Goal: Transaction & Acquisition: Purchase product/service

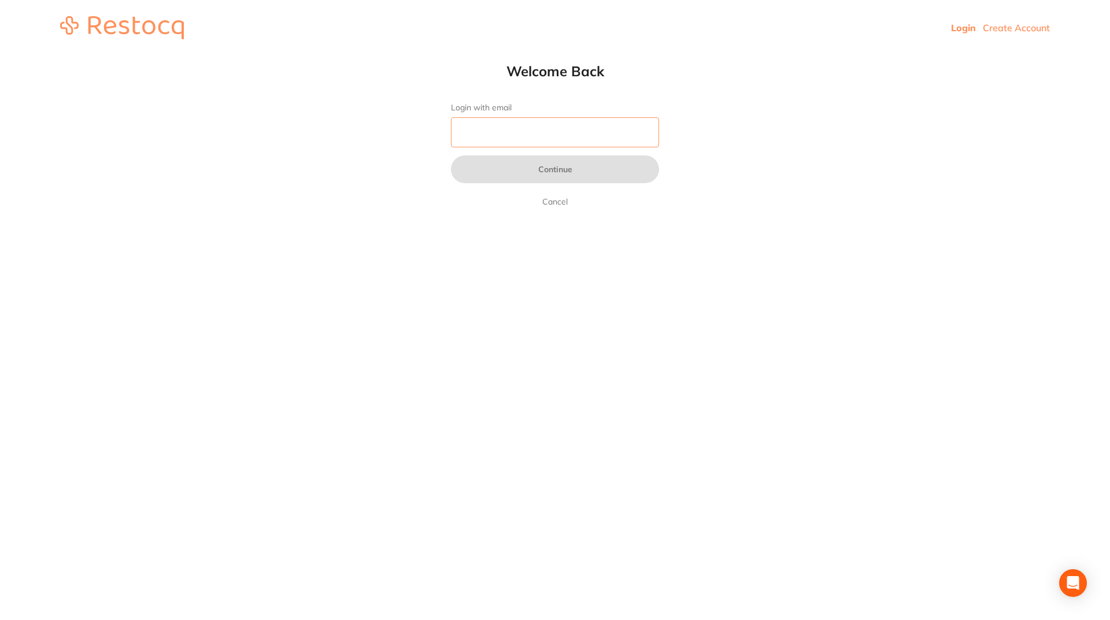
click at [465, 131] on input "Login with email" at bounding box center [555, 132] width 208 height 30
type input "[EMAIL_ADDRESS][DOMAIN_NAME]"
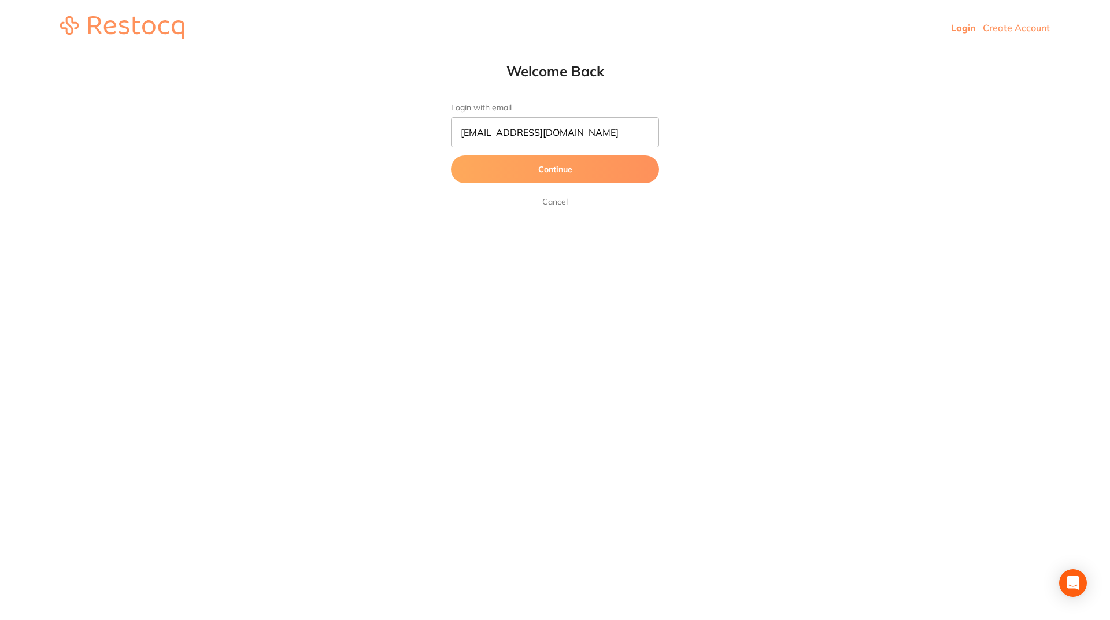
click at [502, 170] on button "Continue" at bounding box center [555, 169] width 208 height 28
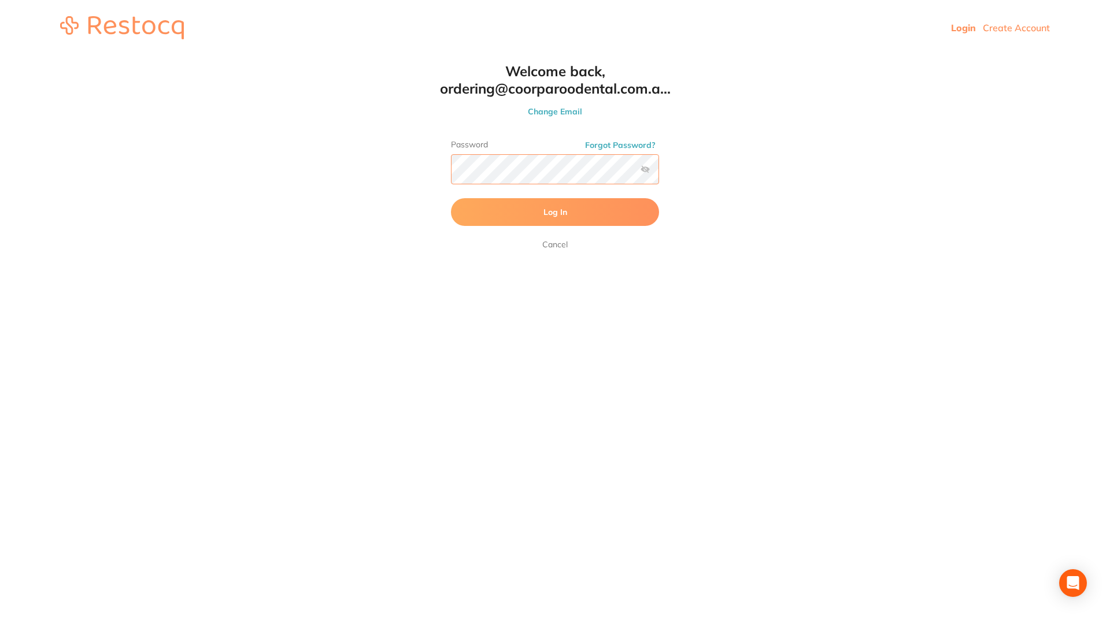
click at [451, 198] on button "Log In" at bounding box center [555, 212] width 208 height 28
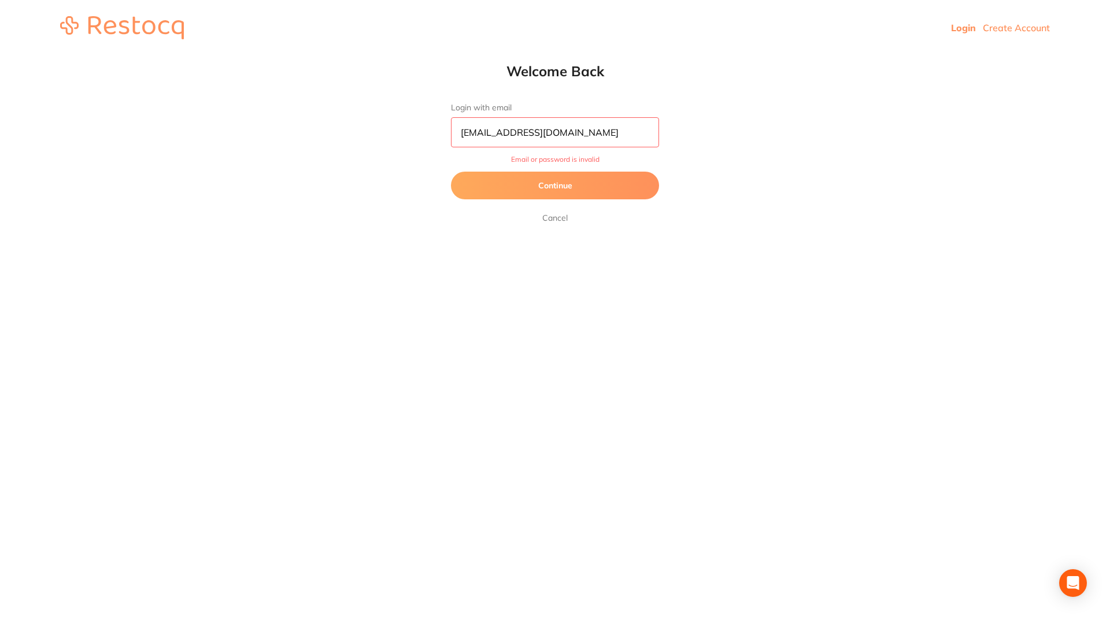
click at [541, 183] on button "Continue" at bounding box center [555, 186] width 208 height 28
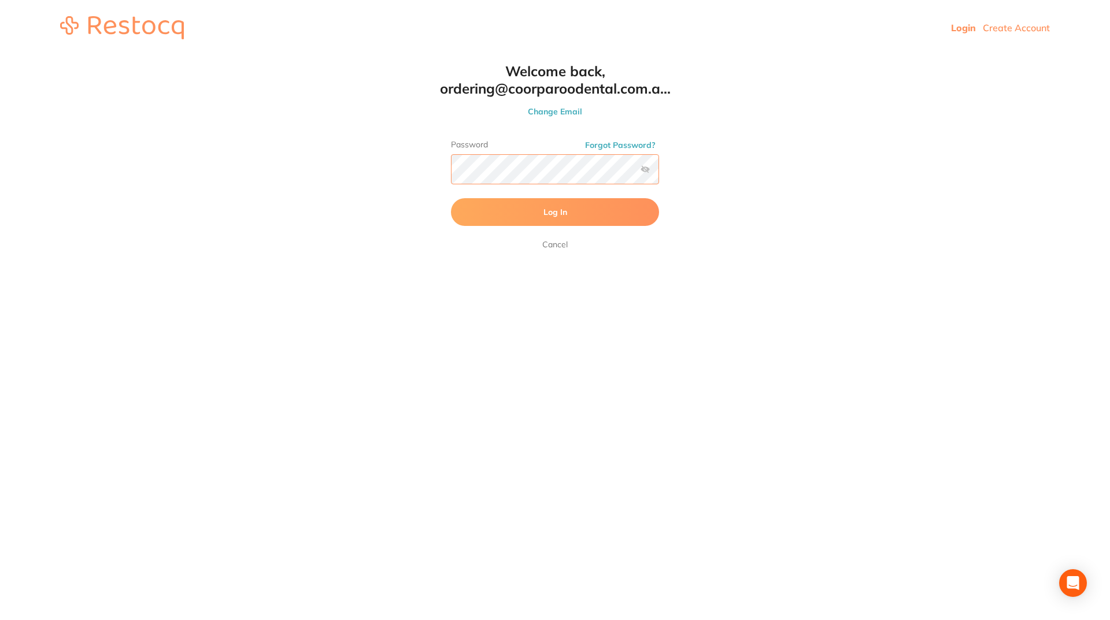
click at [17, 55] on html "Login Create Account Welcome Back Login with email [EMAIL_ADDRESS][DOMAIN_NAME]…" at bounding box center [555, 27] width 1110 height 55
click at [451, 198] on button "Log In" at bounding box center [555, 212] width 208 height 28
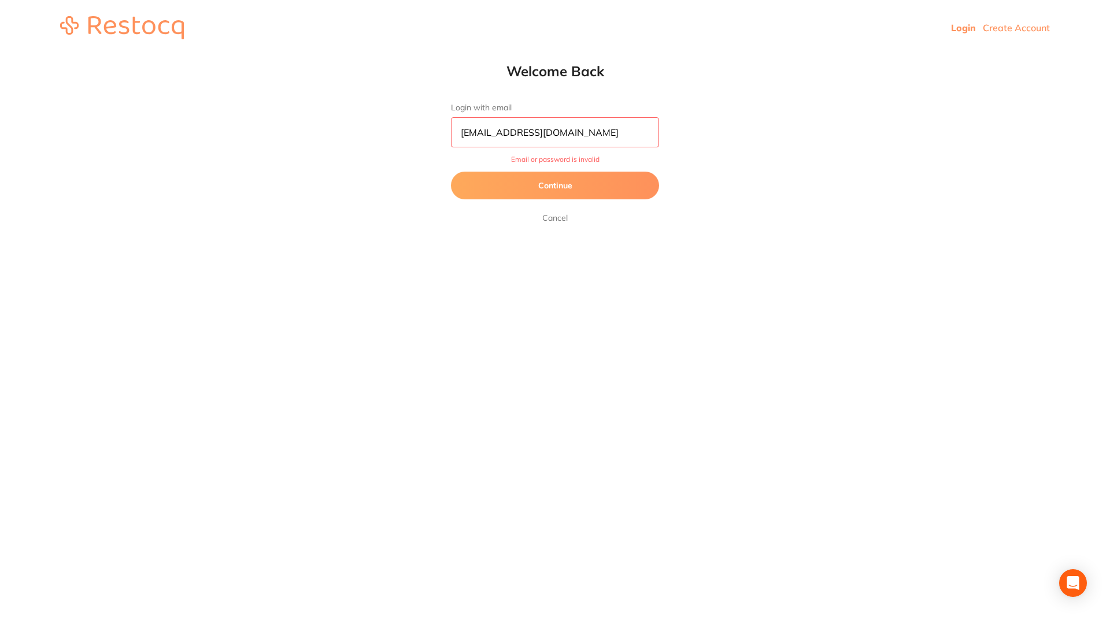
click at [559, 184] on button "Continue" at bounding box center [555, 186] width 208 height 28
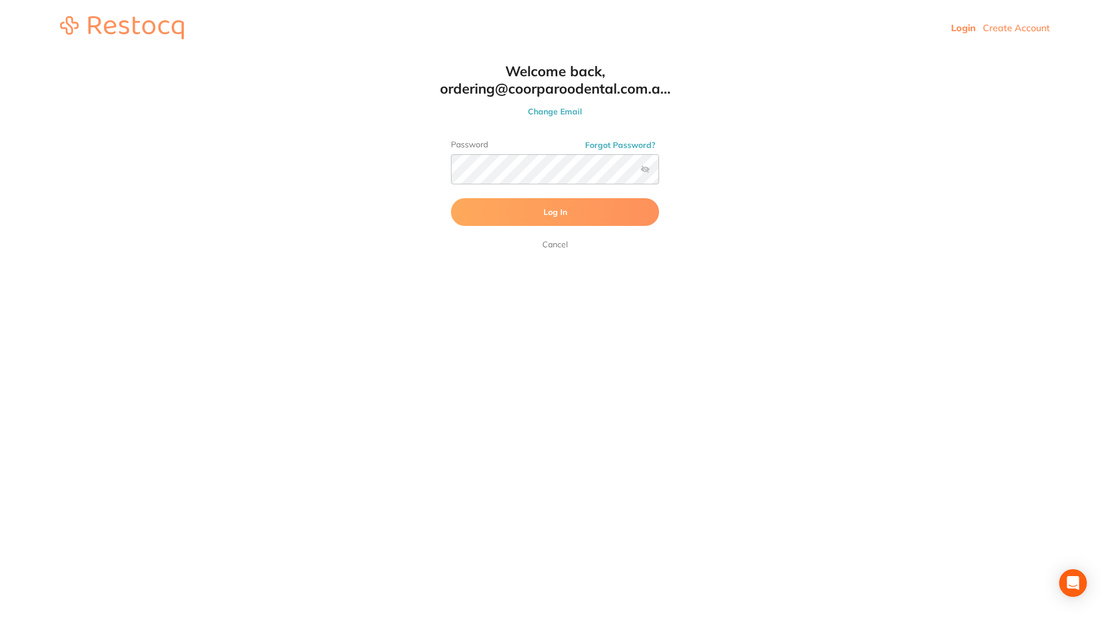
click at [644, 170] on label at bounding box center [644, 169] width 9 height 9
click at [659, 173] on input "checkbox" at bounding box center [659, 173] width 0 height 0
click at [102, 55] on html "Login Create Account Welcome Back Login with email [EMAIL_ADDRESS][DOMAIN_NAME]…" at bounding box center [555, 27] width 1110 height 55
click at [451, 198] on button "Log In" at bounding box center [555, 212] width 208 height 28
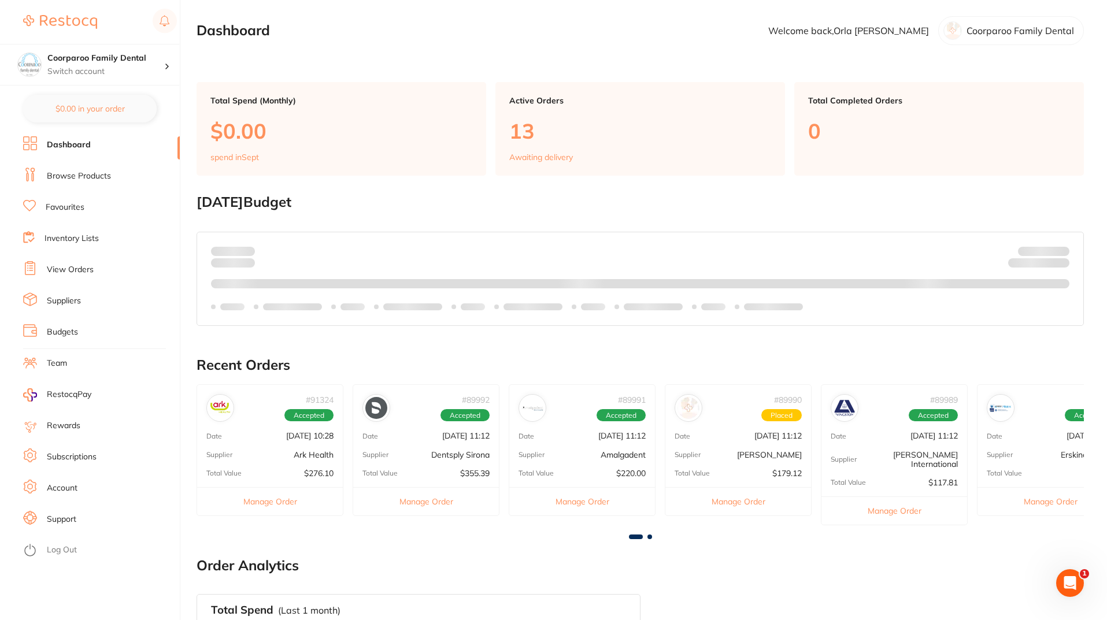
click at [102, 173] on link "Browse Products" at bounding box center [79, 176] width 64 height 12
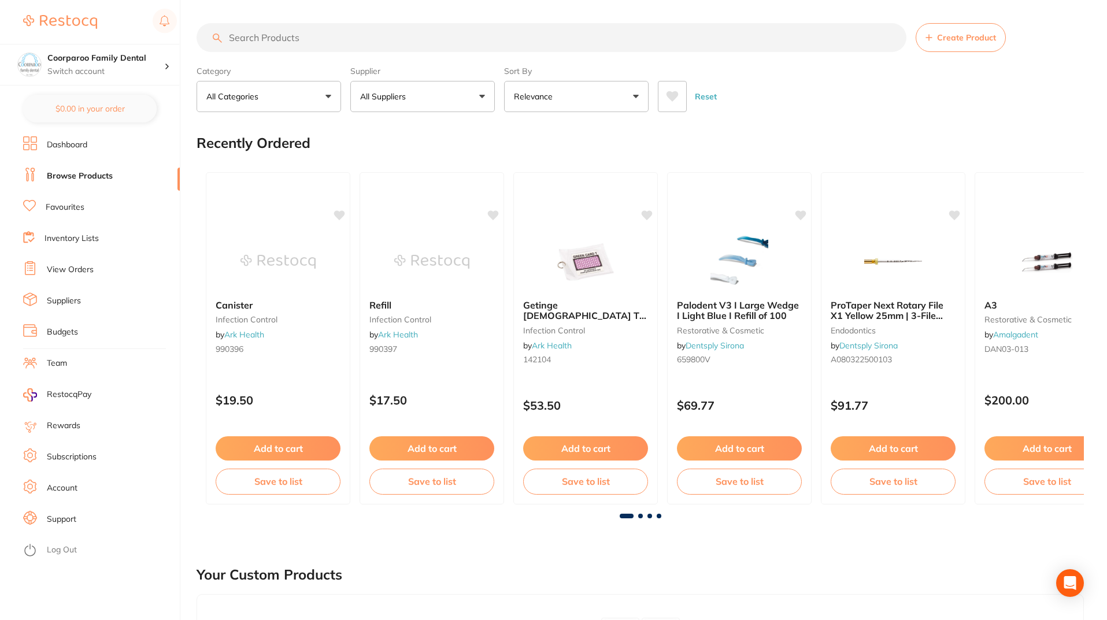
click at [344, 44] on input "search" at bounding box center [551, 37] width 710 height 29
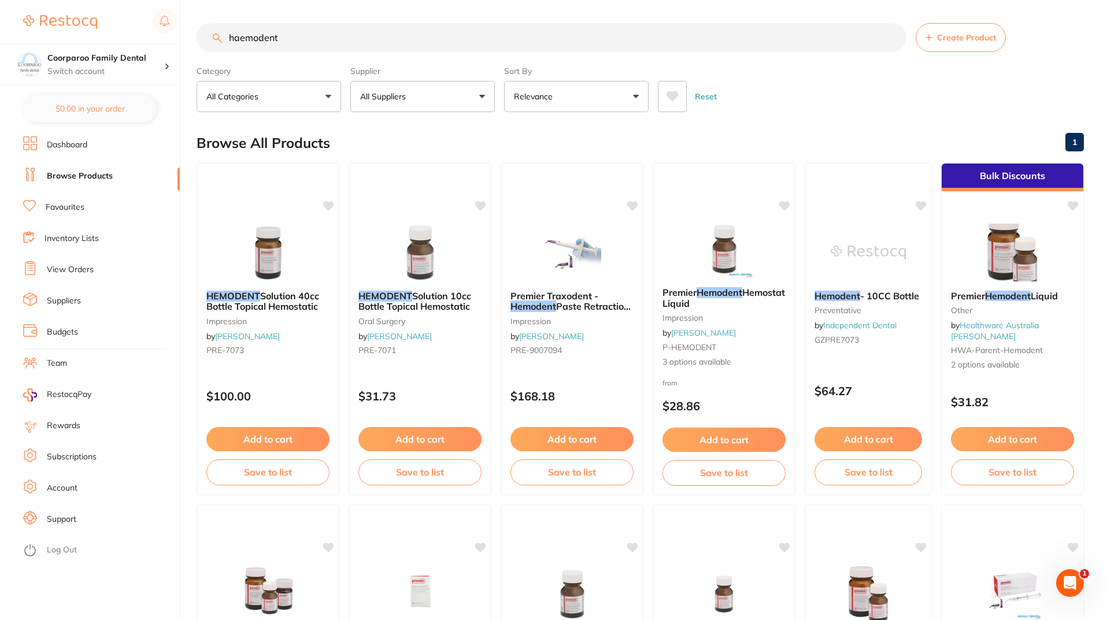
drag, startPoint x: 310, startPoint y: 40, endPoint x: 58, endPoint y: 43, distance: 252.5
click at [58, 43] on div "$0.00 Coorparoo Family Dental Switch account Coorparoo Family Dental $0.00 in y…" at bounding box center [553, 310] width 1107 height 620
type input "alprojet"
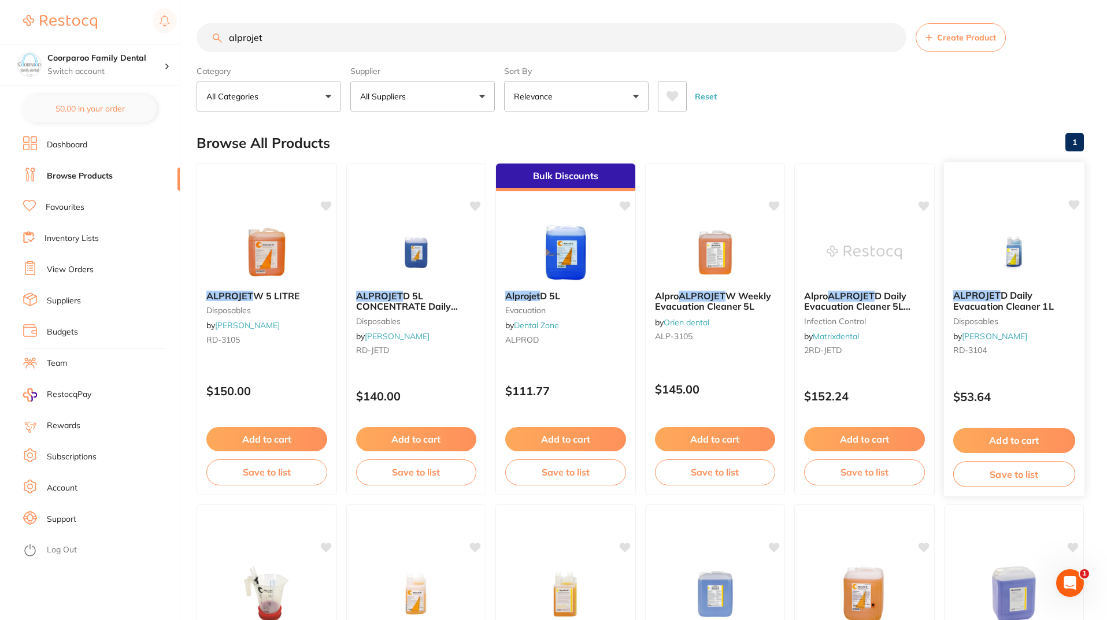
scroll to position [289, 0]
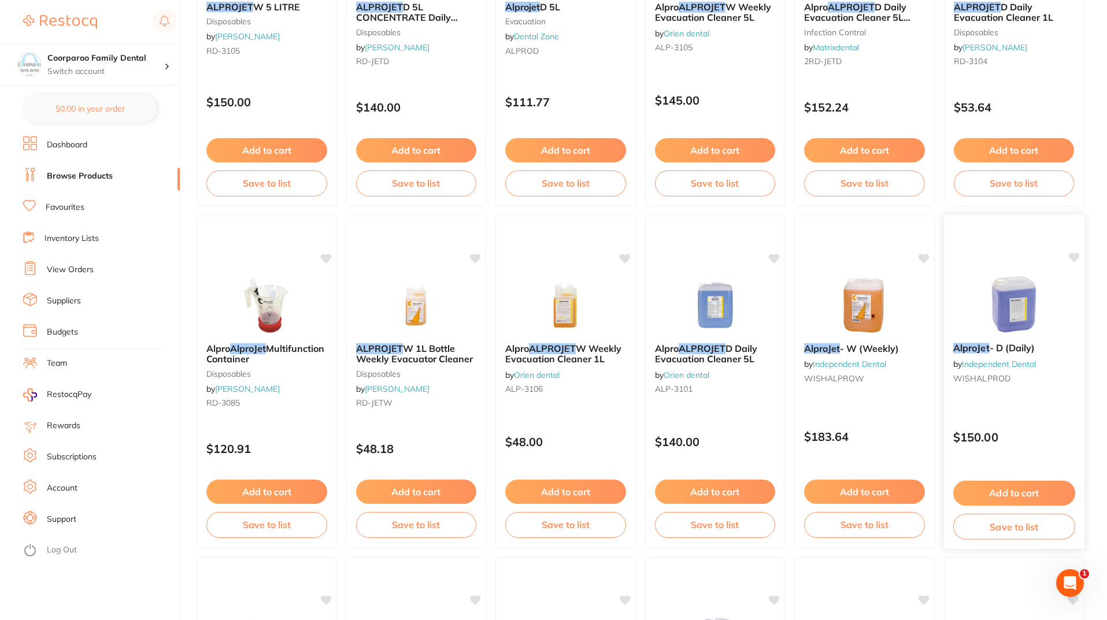
click at [995, 498] on button "Add to cart" at bounding box center [1013, 493] width 122 height 25
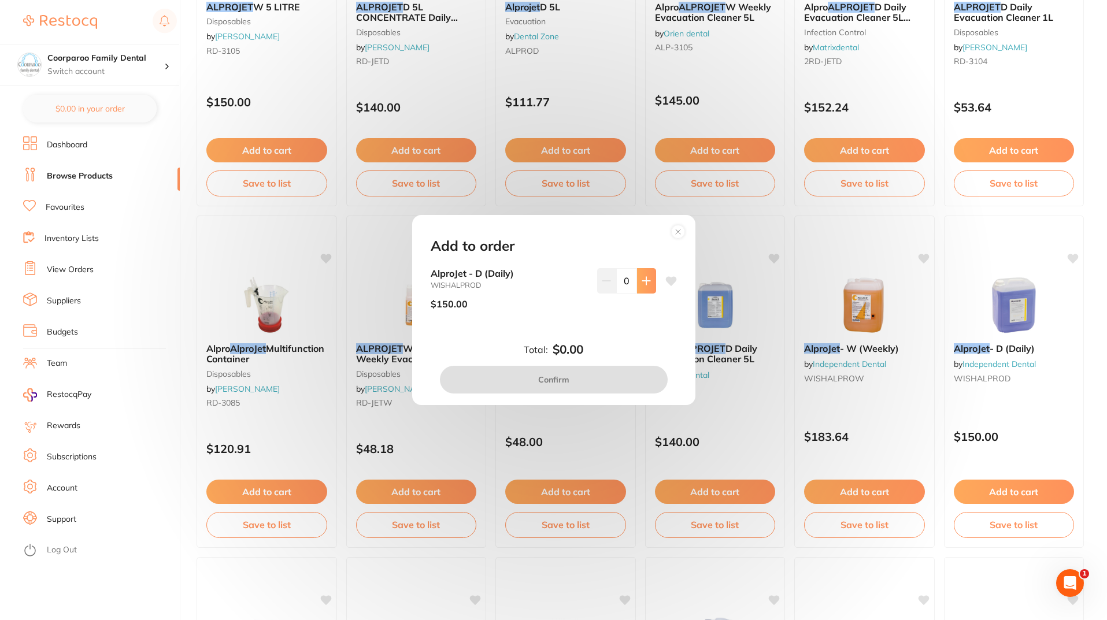
scroll to position [0, 0]
click at [641, 285] on icon at bounding box center [645, 280] width 9 height 9
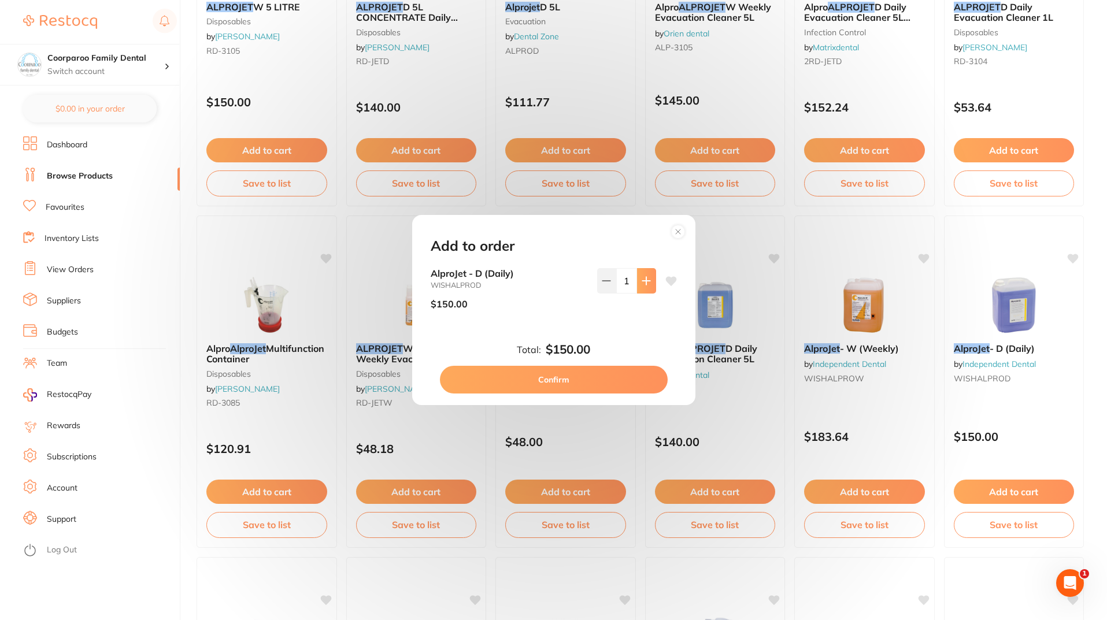
click at [643, 285] on icon at bounding box center [645, 280] width 9 height 9
type input "2"
click at [583, 385] on button "Confirm" at bounding box center [554, 380] width 228 height 28
checkbox input "false"
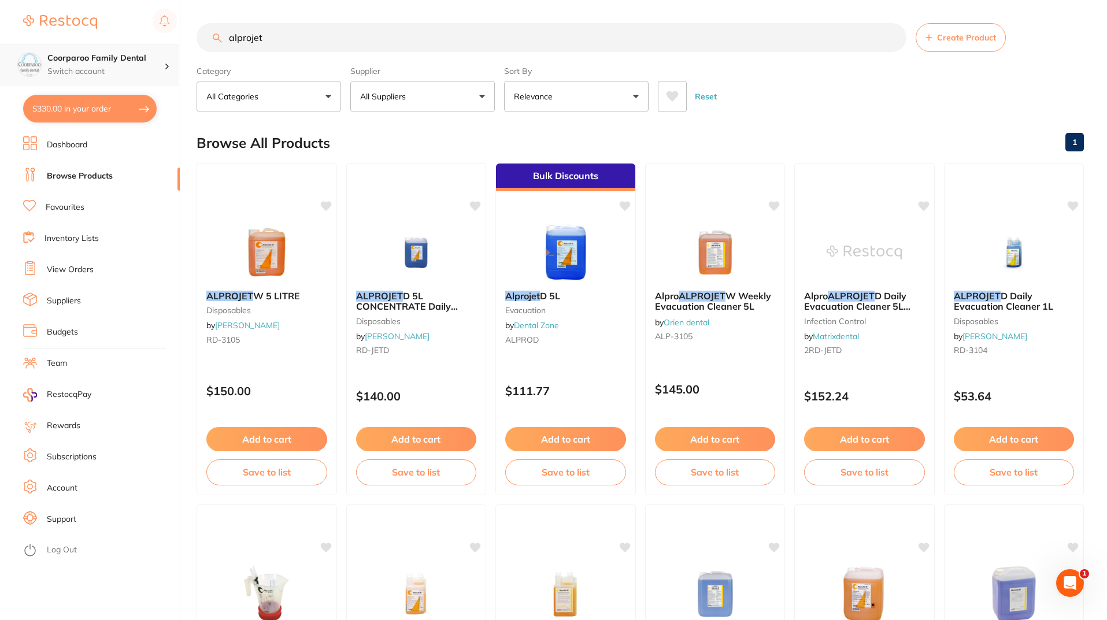
scroll to position [1, 0]
drag, startPoint x: 309, startPoint y: 36, endPoint x: 165, endPoint y: 56, distance: 144.7
click at [165, 56] on div "$330.00 Coorparoo Family Dental Switch account Coorparoo Family Dental $330.00 …" at bounding box center [553, 310] width 1107 height 620
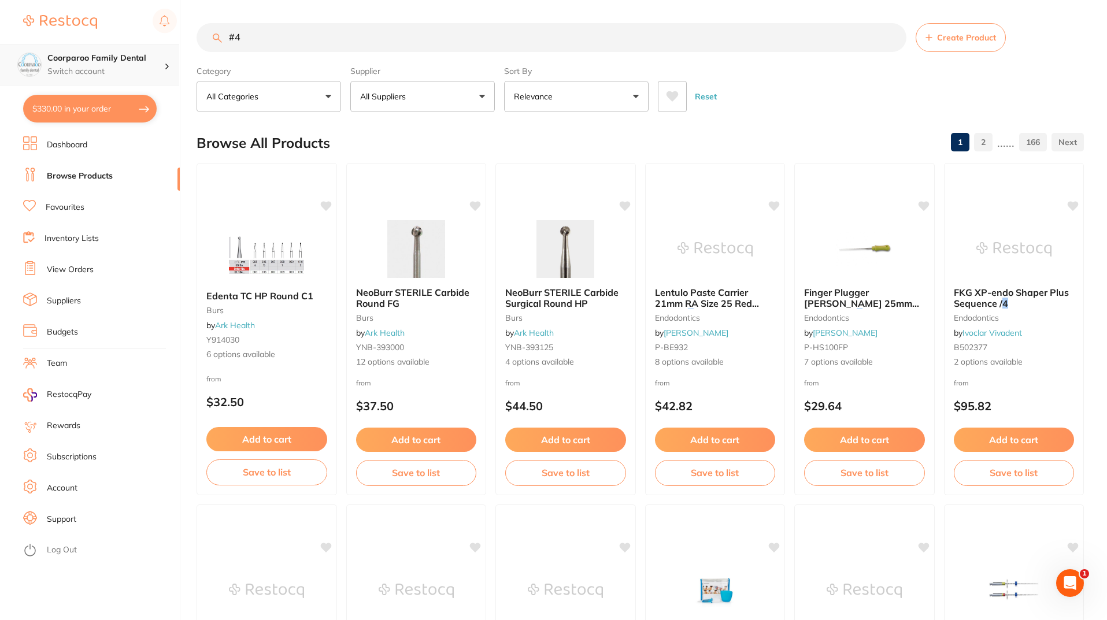
scroll to position [0, 0]
type input "#"
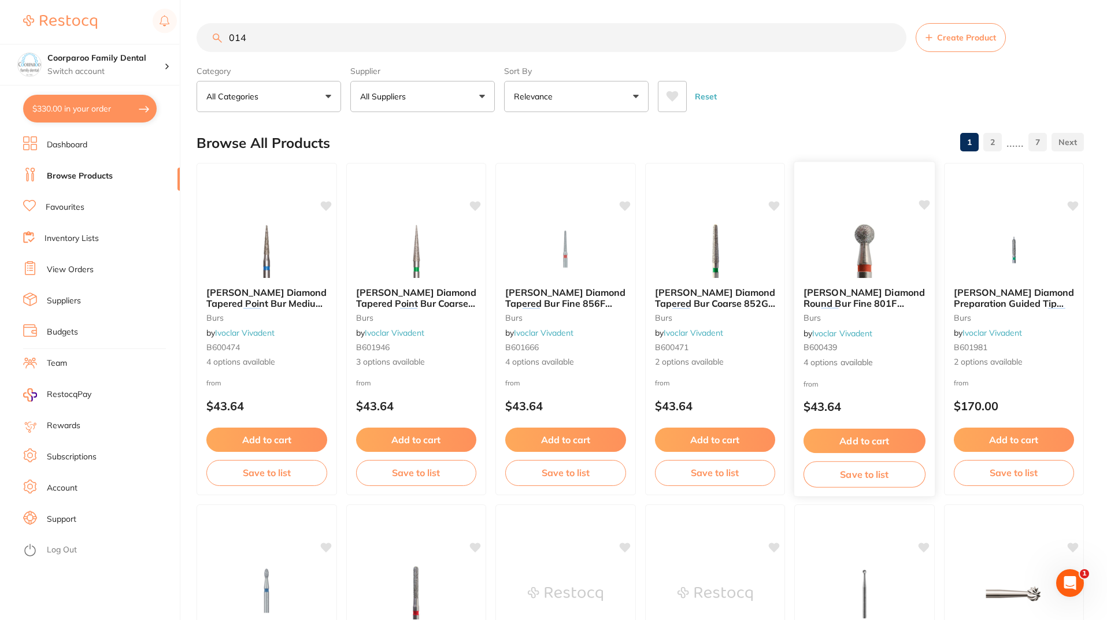
scroll to position [173, 0]
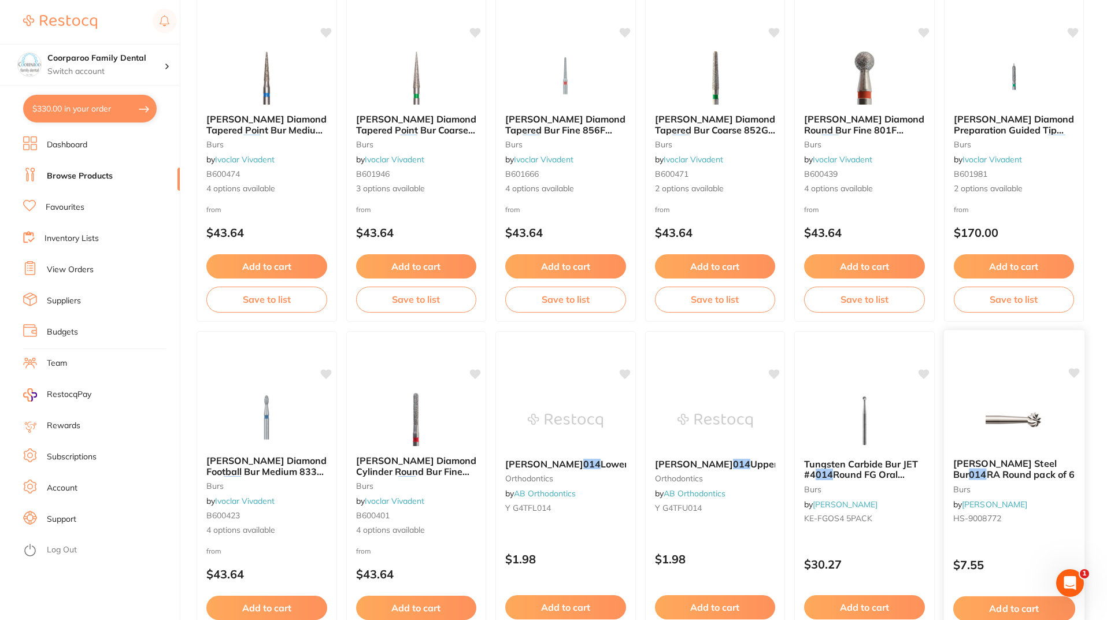
click at [1001, 399] on img at bounding box center [1013, 420] width 76 height 58
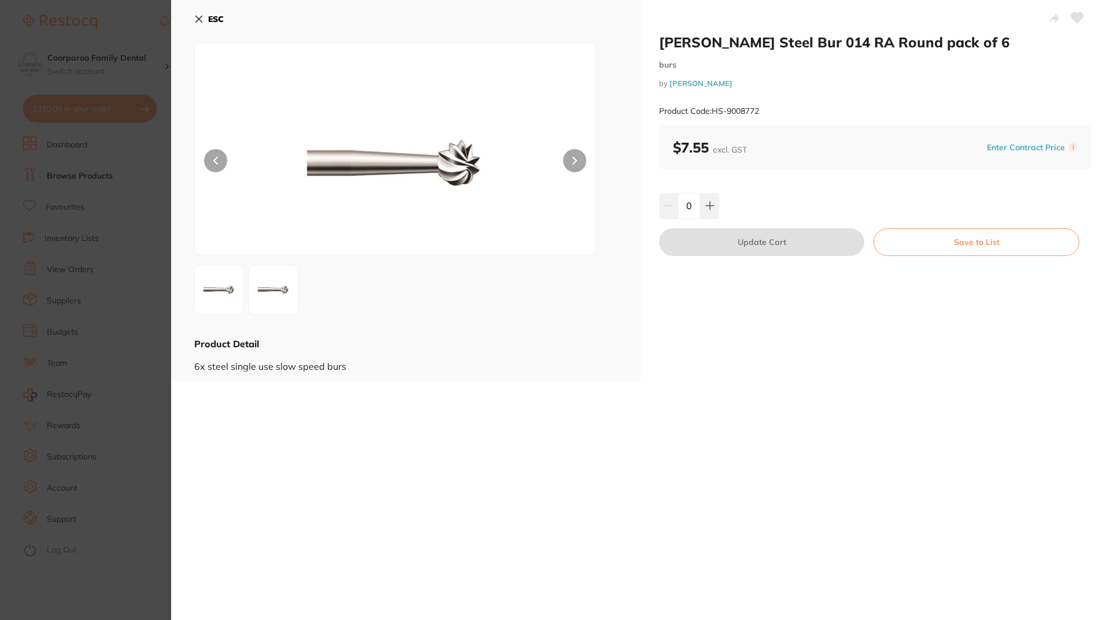
click at [60, 421] on section "[PERSON_NAME] Steel Bur 014 RA Round pack of 6 burs by [PERSON_NAME] Product Co…" at bounding box center [555, 310] width 1110 height 620
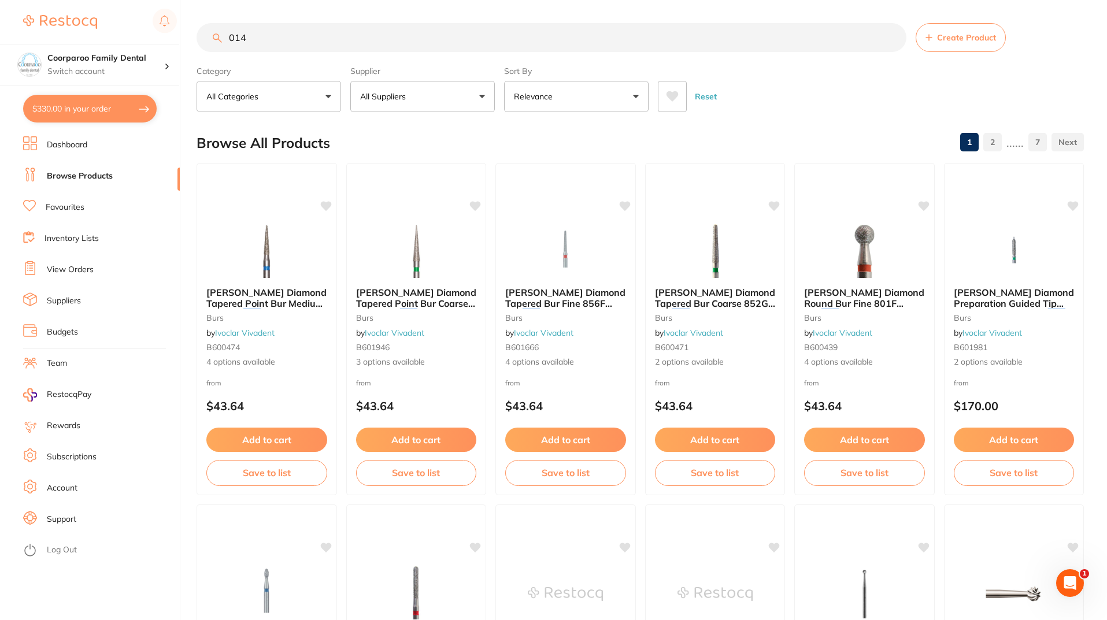
drag, startPoint x: 294, startPoint y: 35, endPoint x: 0, endPoint y: 35, distance: 294.1
click at [0, 35] on div "$330.00 Coorparoo Family Dental Switch account Coorparoo Family Dental $330.00 …" at bounding box center [553, 310] width 1107 height 620
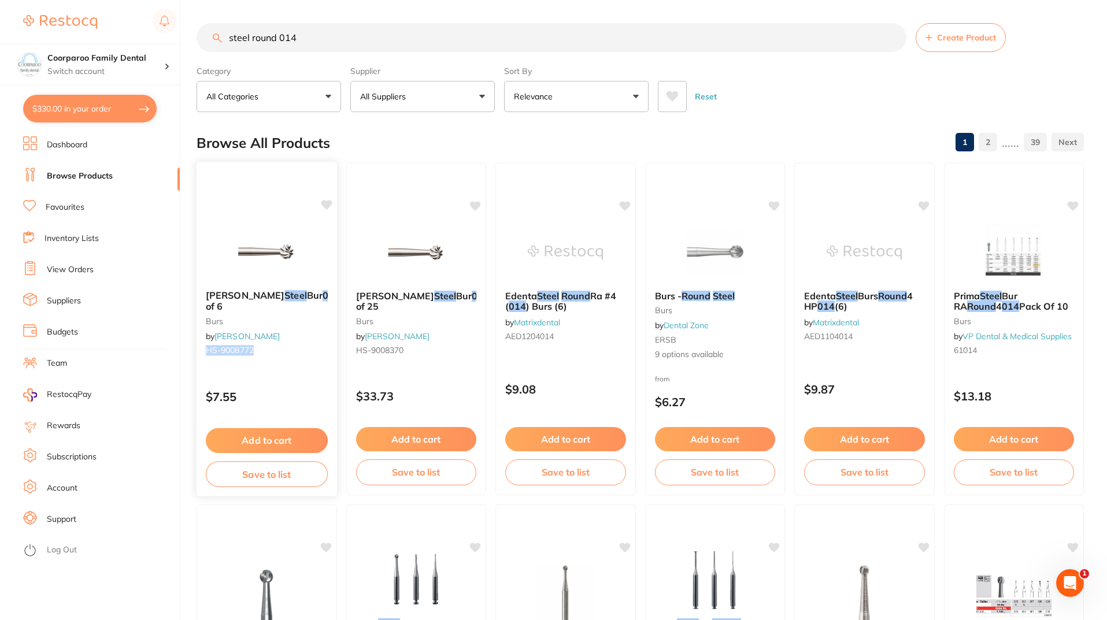
drag, startPoint x: 258, startPoint y: 350, endPoint x: 213, endPoint y: 348, distance: 45.1
click at [206, 350] on small "HS-9008772" at bounding box center [266, 350] width 121 height 9
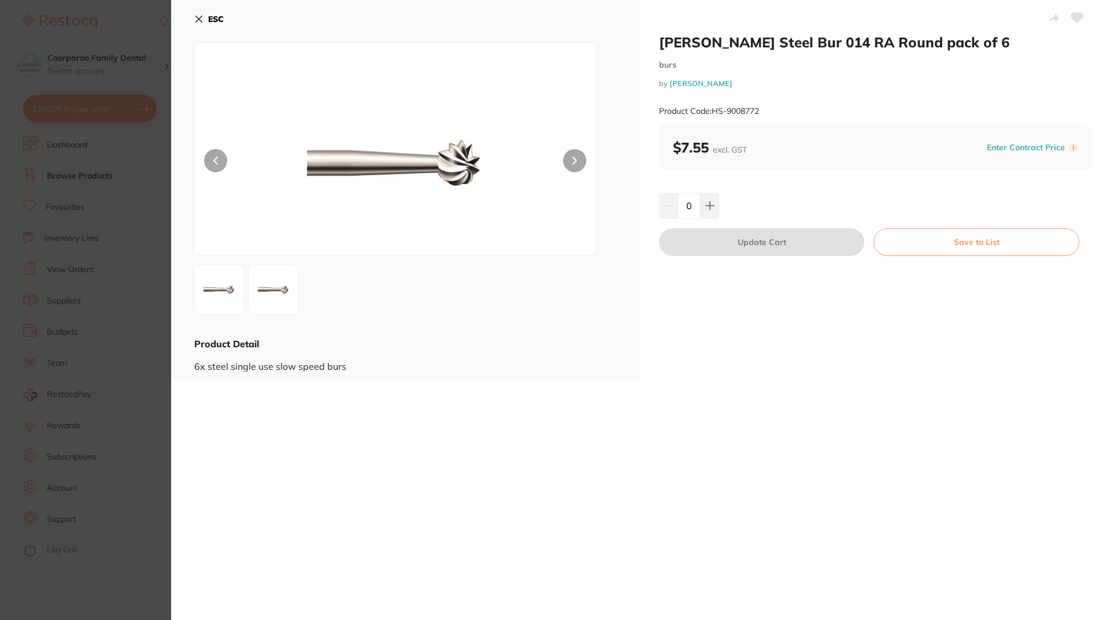
drag, startPoint x: 213, startPoint y: 348, endPoint x: 815, endPoint y: 203, distance: 619.2
click at [854, 373] on div "[PERSON_NAME] Steel Bur 014 RA Round pack of 6 burs by [PERSON_NAME] Product Co…" at bounding box center [874, 190] width 469 height 381
drag, startPoint x: 770, startPoint y: 114, endPoint x: 714, endPoint y: 116, distance: 56.7
click at [714, 116] on div "Product Code: HS-9008772" at bounding box center [875, 111] width 432 height 28
copy small "HS-9008772"
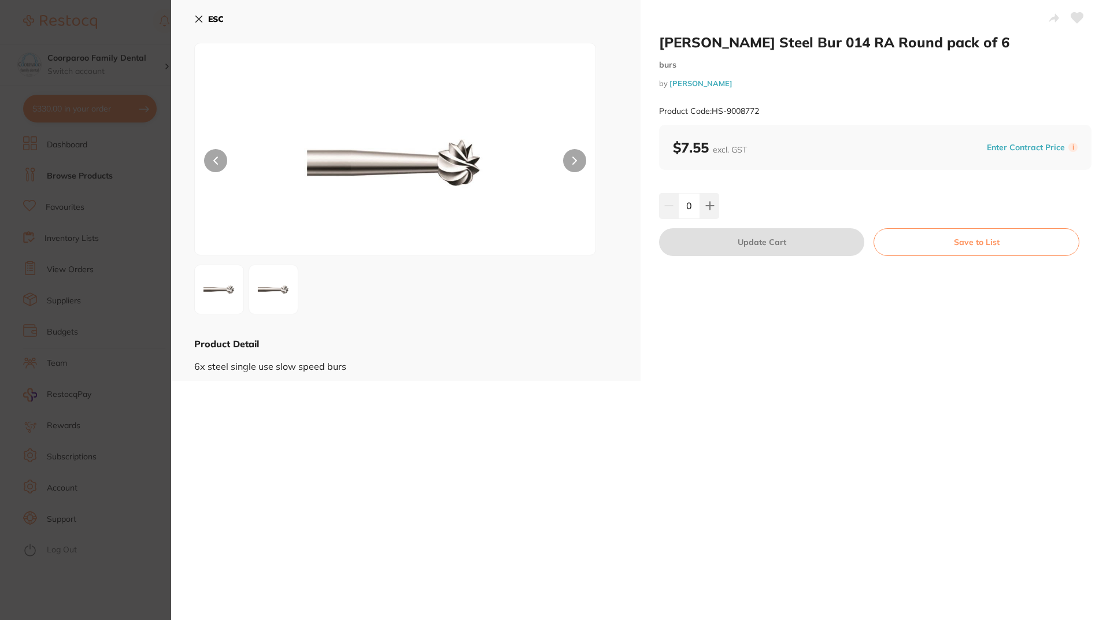
click at [132, 264] on section "[PERSON_NAME] Steel Bur 014 RA Round pack of 6 burs by [PERSON_NAME] Product Co…" at bounding box center [555, 310] width 1110 height 620
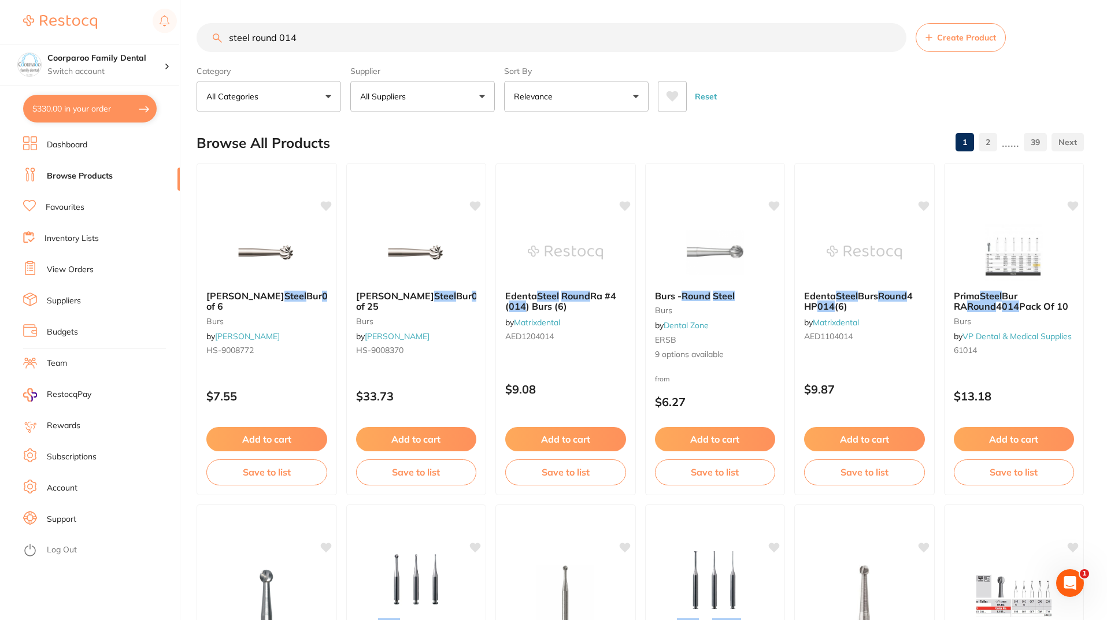
click at [455, 97] on button "All Suppliers" at bounding box center [422, 96] width 144 height 31
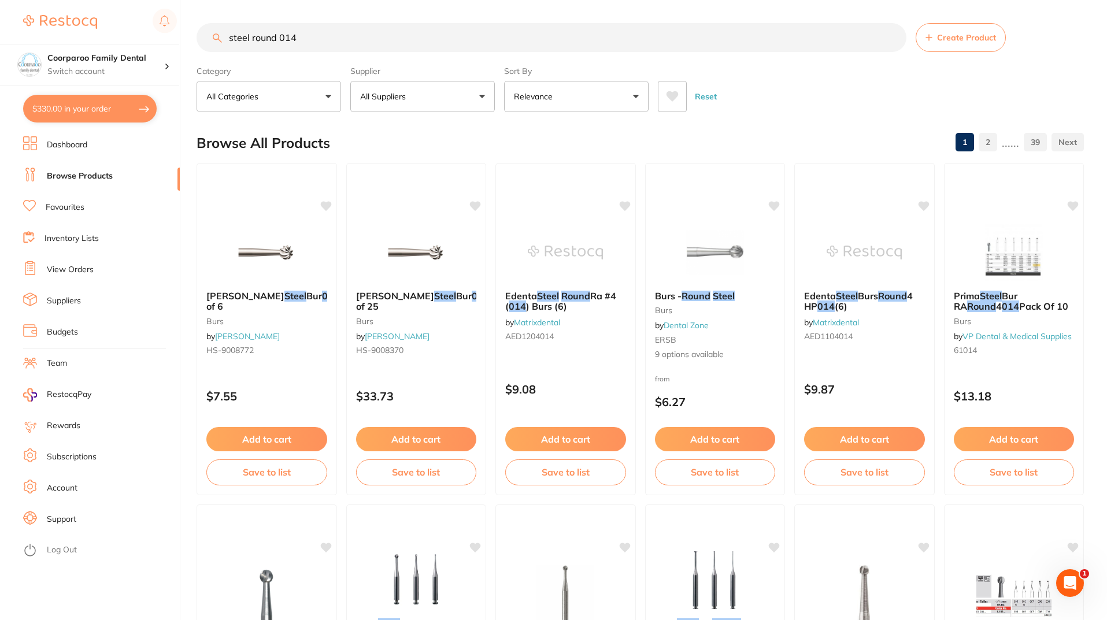
click at [603, 101] on button "Relevance" at bounding box center [576, 96] width 144 height 31
click at [555, 162] on p "Lowest Price" at bounding box center [545, 163] width 55 height 10
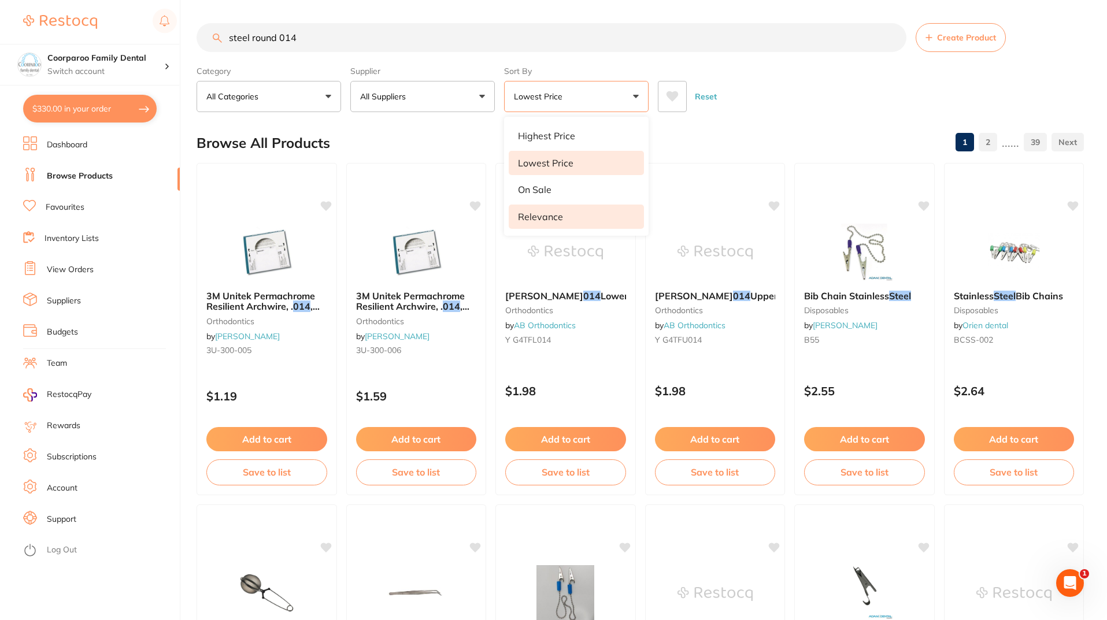
click at [568, 215] on li "Relevance" at bounding box center [576, 217] width 135 height 24
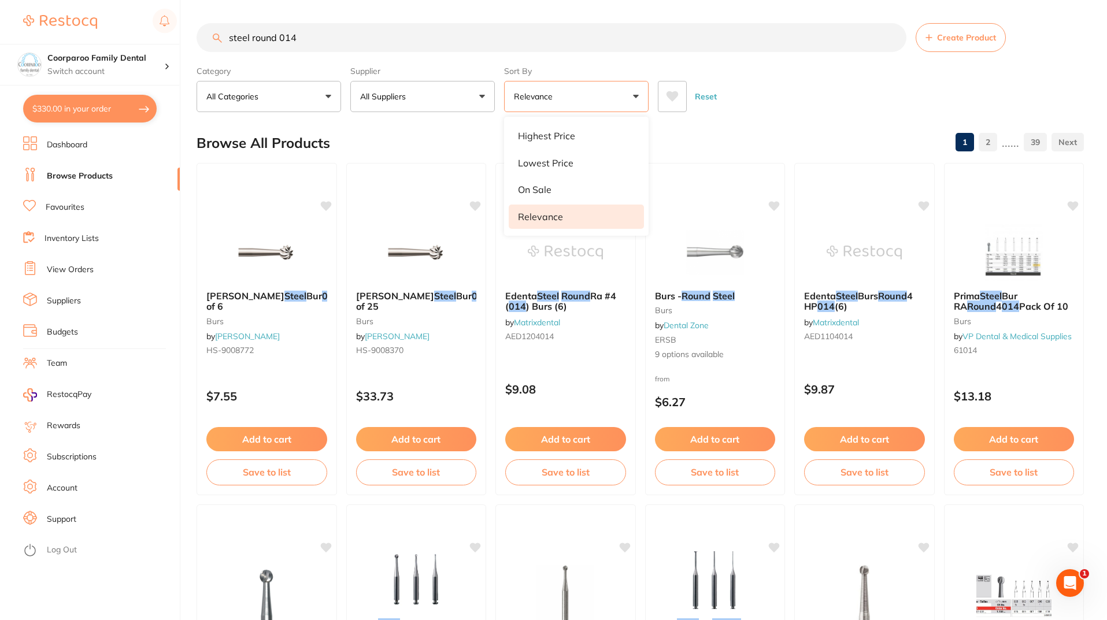
drag, startPoint x: 358, startPoint y: 41, endPoint x: 159, endPoint y: 39, distance: 198.2
click at [161, 39] on div "$330.00 Coorparoo Family Dental Switch account Coorparoo Family Dental $330.00 …" at bounding box center [553, 310] width 1107 height 620
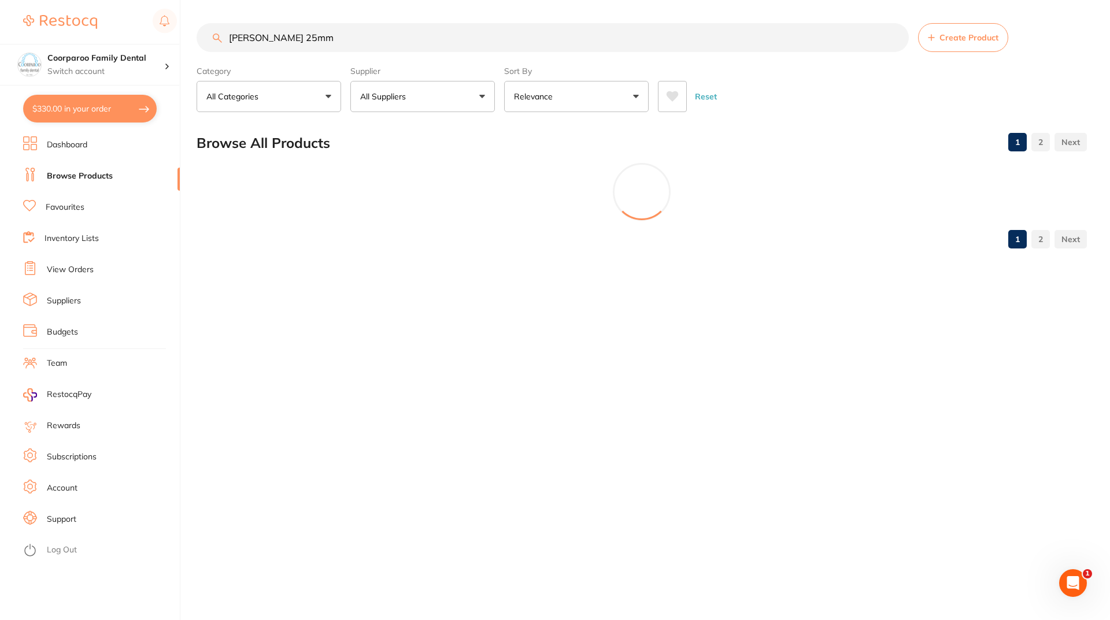
type input "[PERSON_NAME] 25mm"
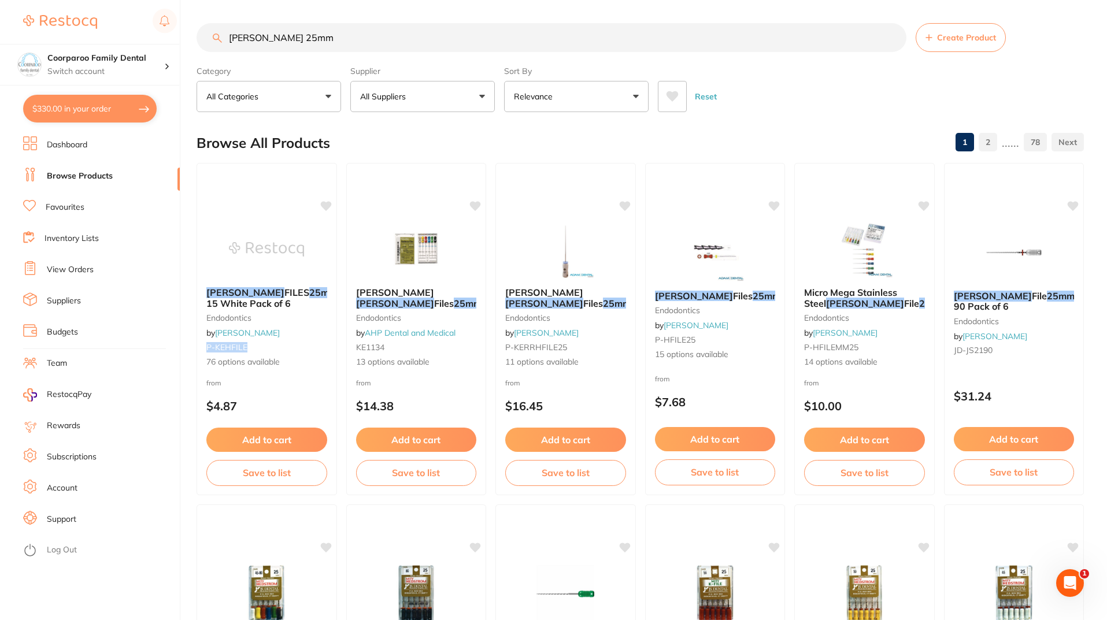
drag, startPoint x: 246, startPoint y: 347, endPoint x: 246, endPoint y: 365, distance: 17.9
click at [204, 349] on div "[PERSON_NAME] FILES 25mm Size 15 White Pack of 6 endodontics by [PERSON_NAME] P…" at bounding box center [266, 327] width 139 height 99
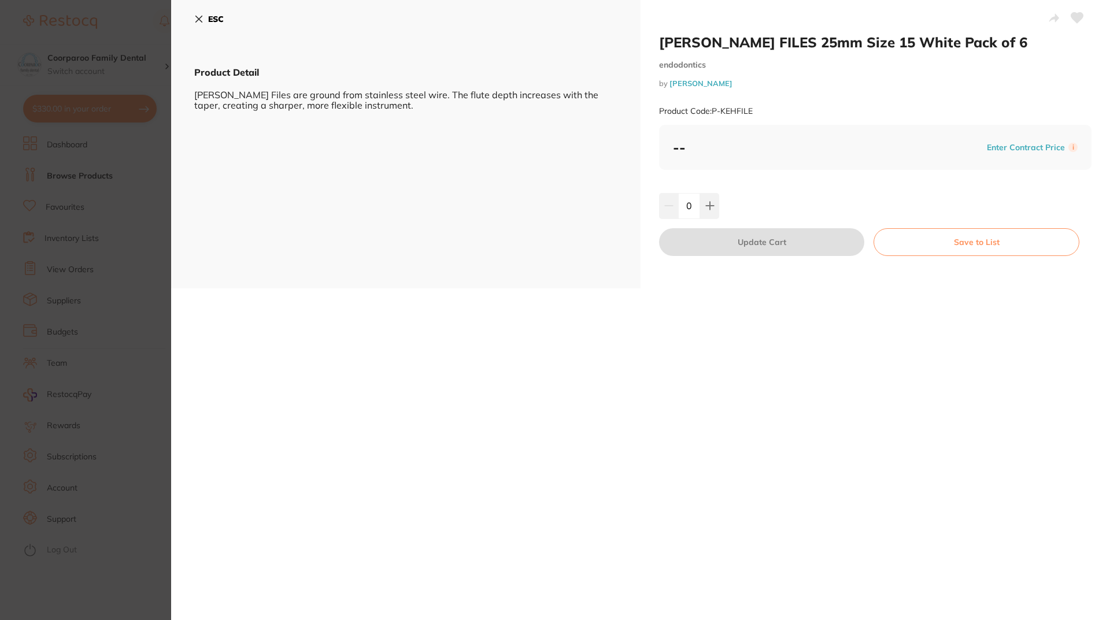
drag, startPoint x: 246, startPoint y: 365, endPoint x: 779, endPoint y: 112, distance: 589.9
click at [770, 92] on div "[PERSON_NAME] FILES 25mm Size 15 White Pack of 6 endodontics by [PERSON_NAME] P…" at bounding box center [875, 79] width 432 height 91
drag, startPoint x: 766, startPoint y: 107, endPoint x: 711, endPoint y: 115, distance: 54.9
click at [711, 115] on div "Product Code: P-KEHFILE" at bounding box center [875, 111] width 432 height 28
copy small "P-KEHFILE"
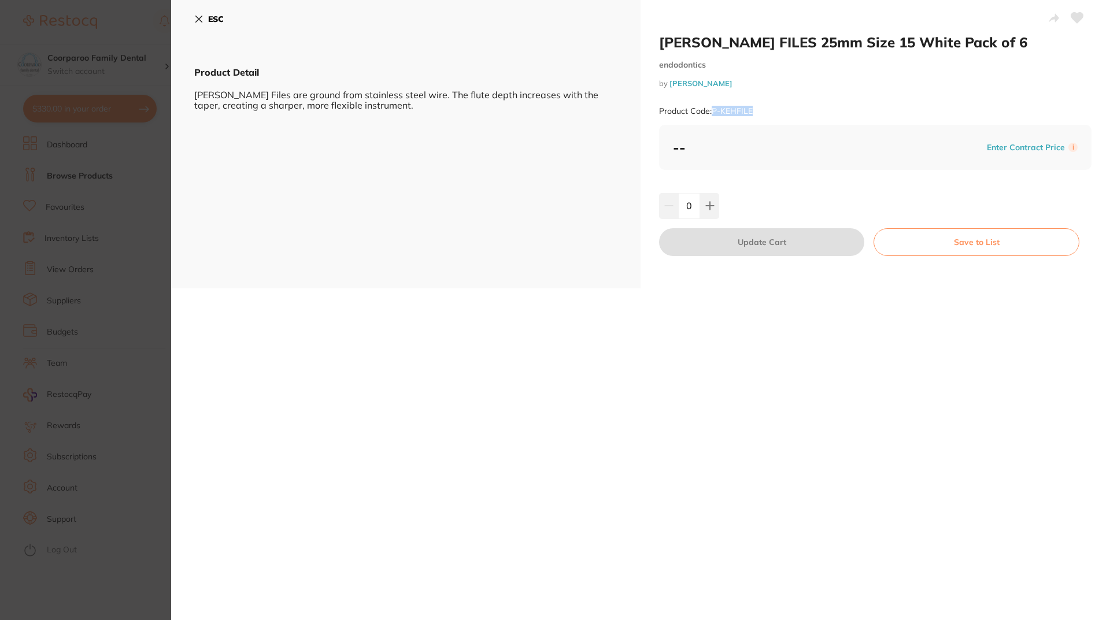
click at [205, 18] on button "ESC" at bounding box center [208, 19] width 29 height 20
